Goal: Transaction & Acquisition: Purchase product/service

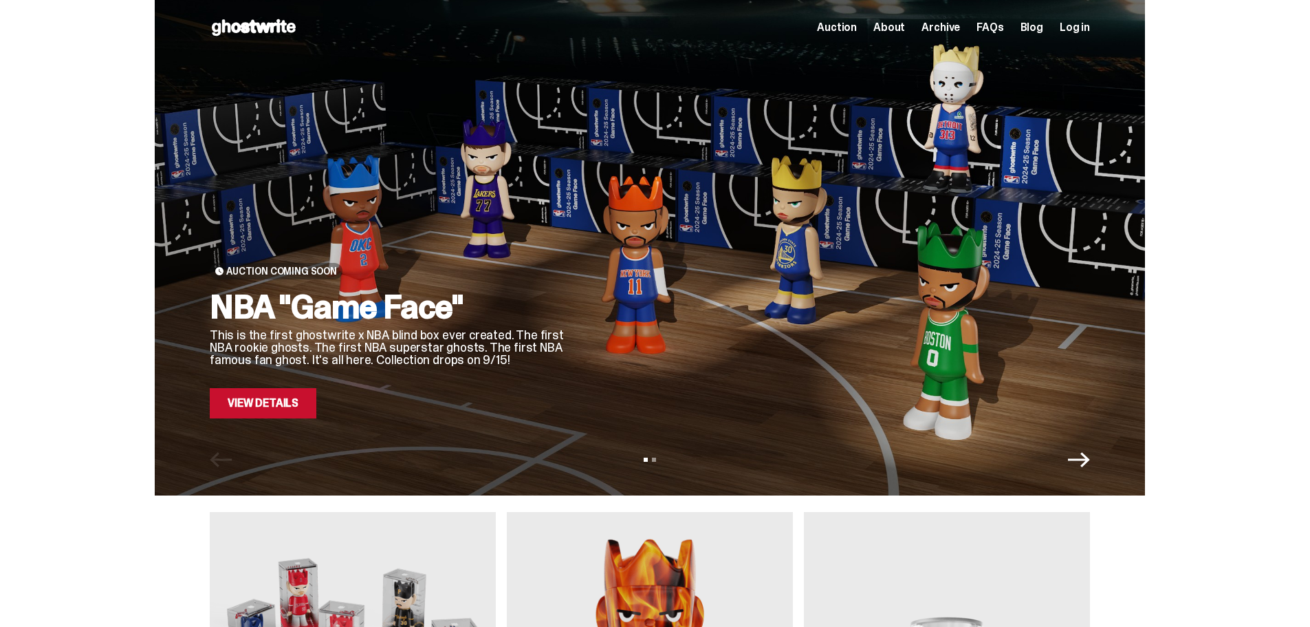
click at [280, 409] on link "View Details" at bounding box center [263, 403] width 107 height 30
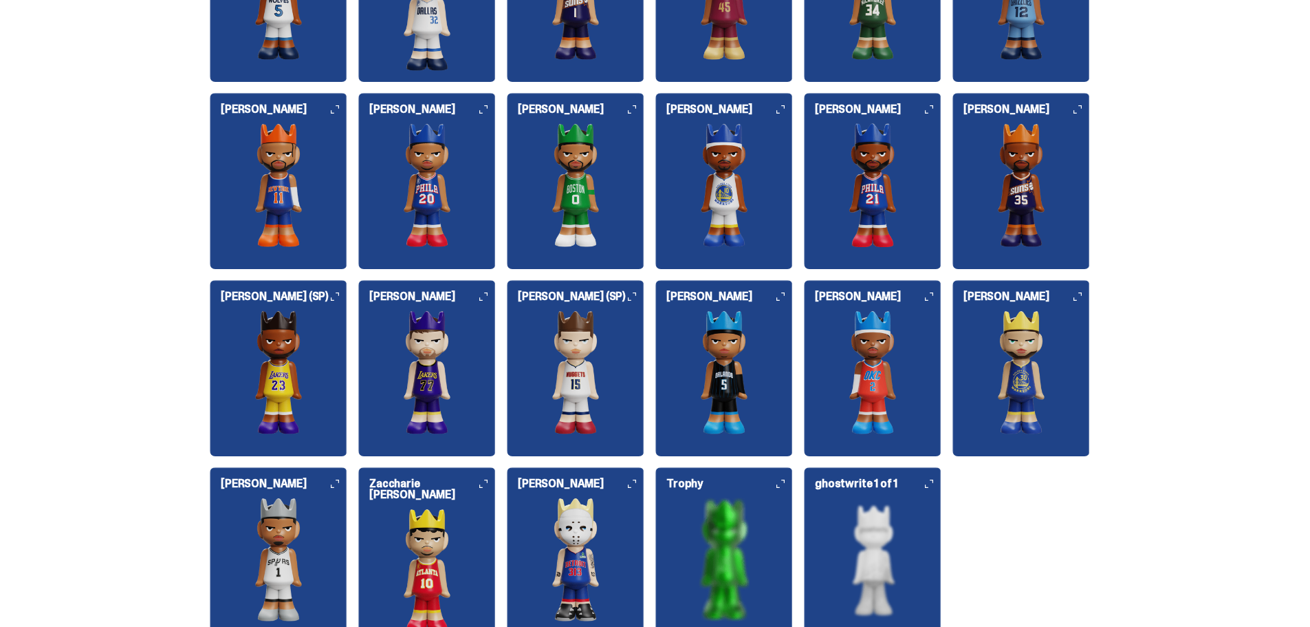
scroll to position [1582, 0]
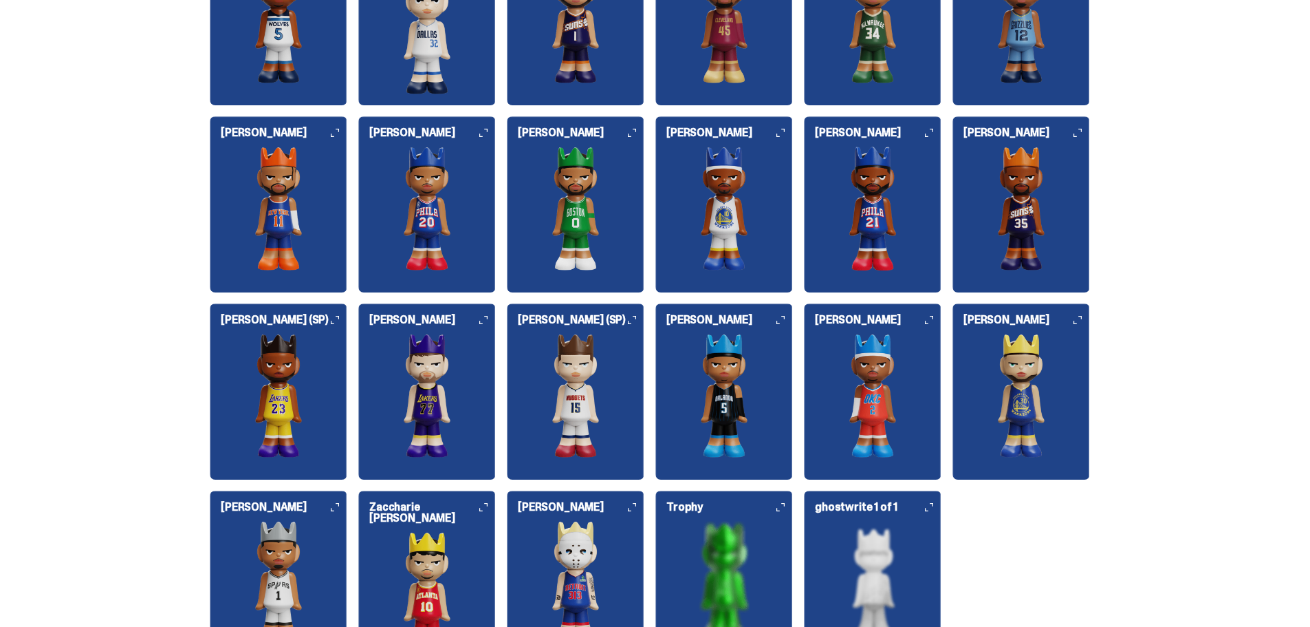
click at [1004, 335] on img at bounding box center [1022, 396] width 138 height 124
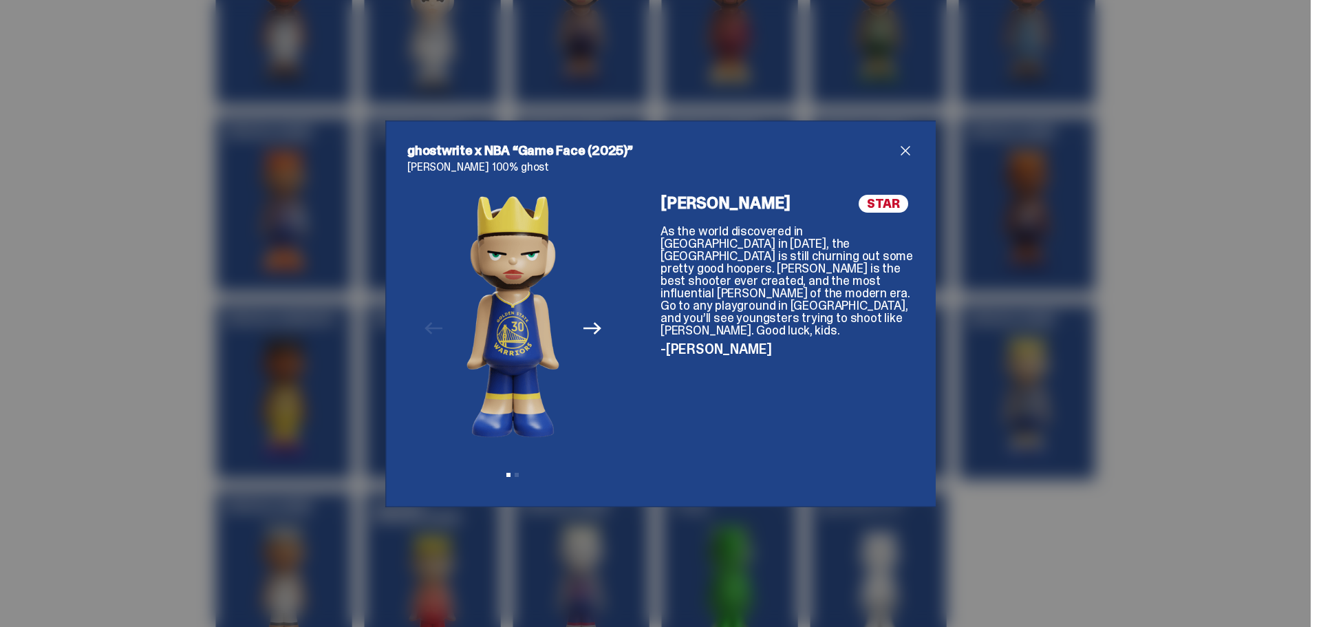
click at [590, 335] on icon "Next" at bounding box center [592, 328] width 18 height 18
click at [590, 335] on div "Previous Next View slide 1 View slide 2" at bounding box center [512, 340] width 211 height 290
click at [424, 325] on icon "Previous" at bounding box center [433, 328] width 18 height 18
click at [899, 152] on span "close" at bounding box center [905, 150] width 17 height 17
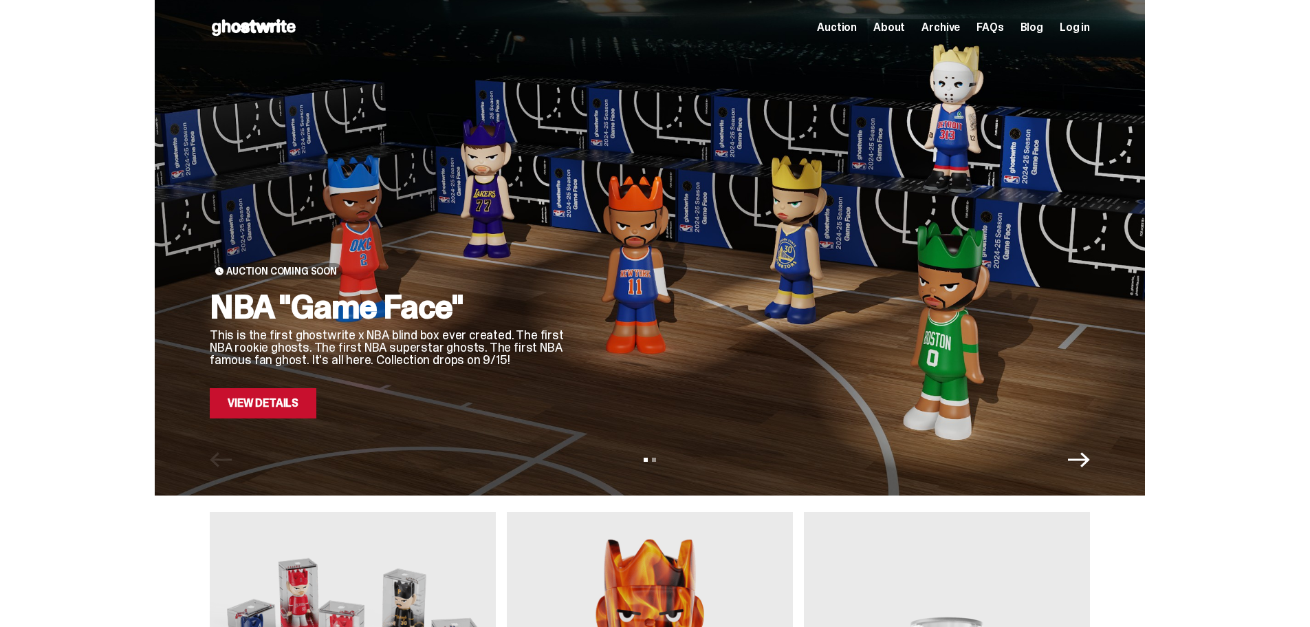
click at [1074, 455] on icon "Next" at bounding box center [1079, 460] width 22 height 22
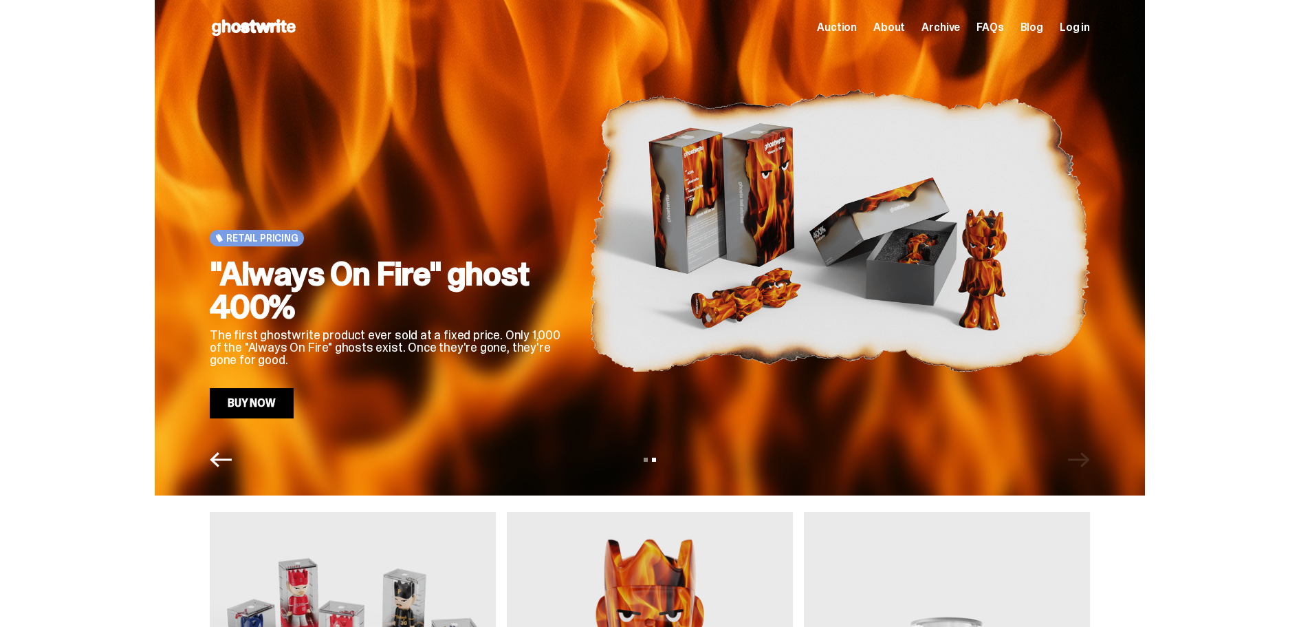
click at [229, 465] on icon "Previous" at bounding box center [221, 460] width 22 height 22
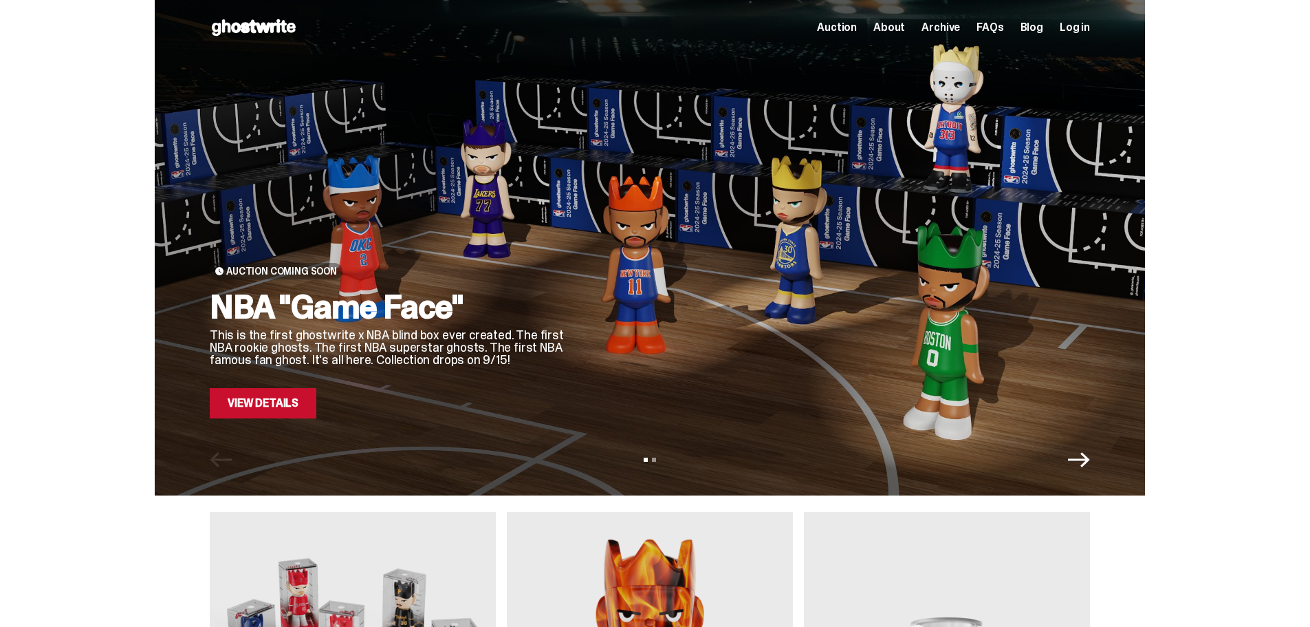
click at [279, 408] on link "View Details" at bounding box center [263, 403] width 107 height 30
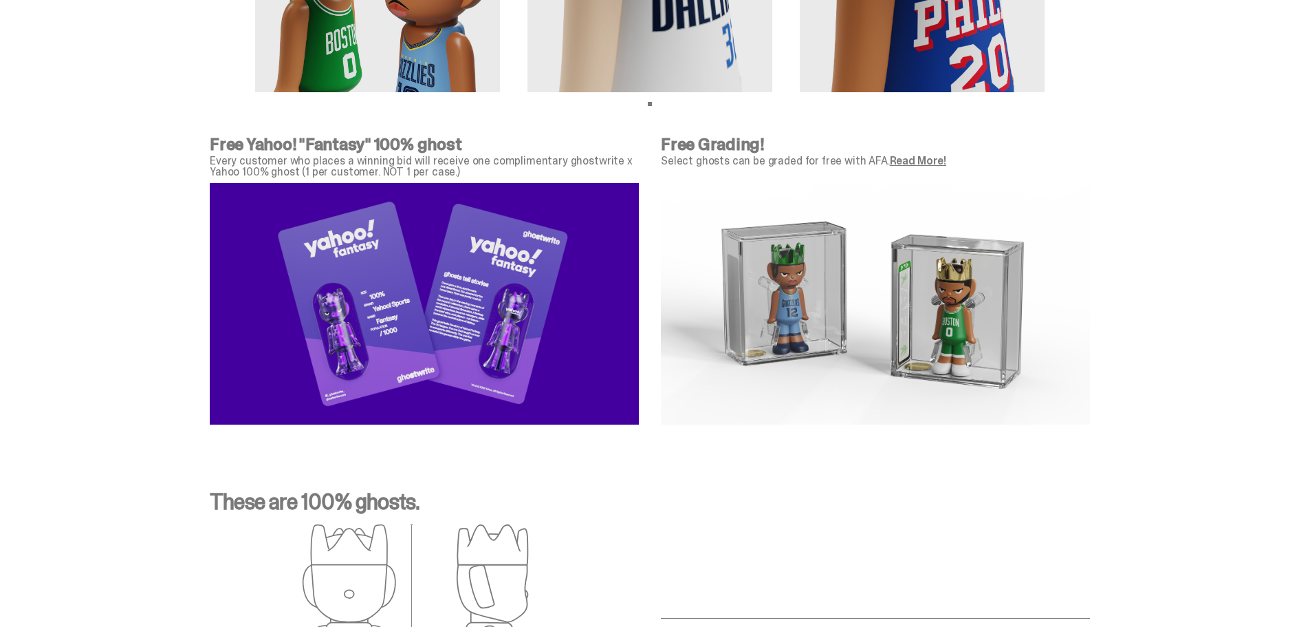
scroll to position [4540, 0]
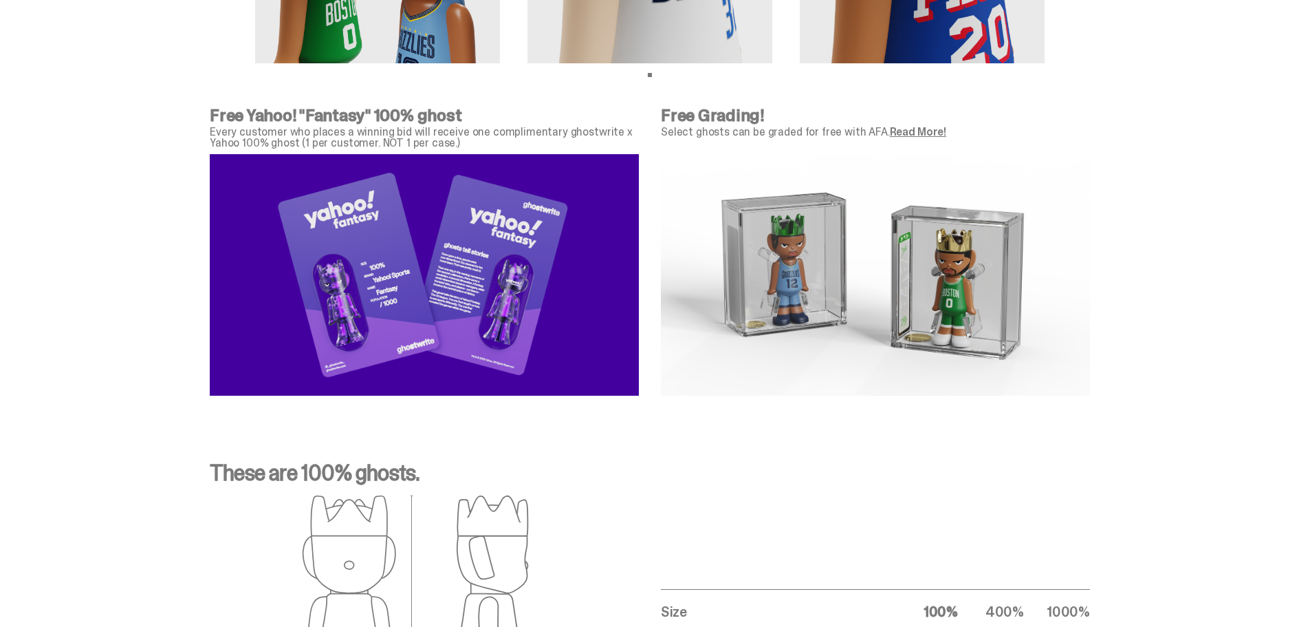
click at [892, 136] on link "Read More!" at bounding box center [918, 132] width 56 height 14
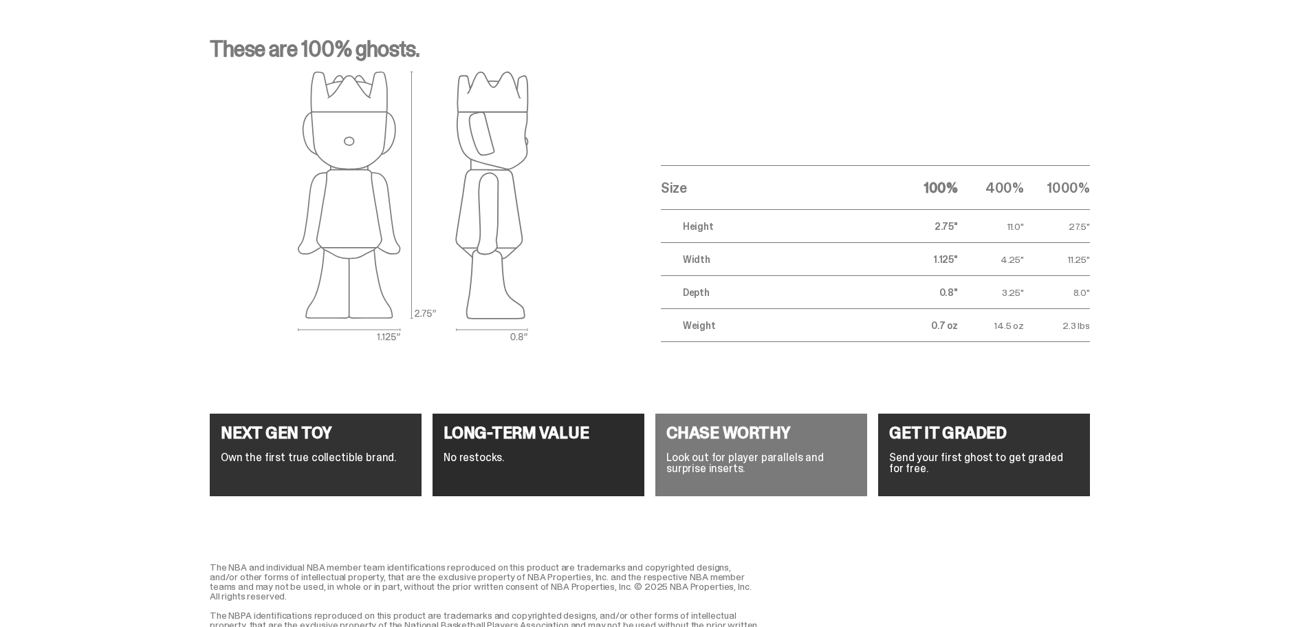
scroll to position [5022, 0]
